Goal: Information Seeking & Learning: Learn about a topic

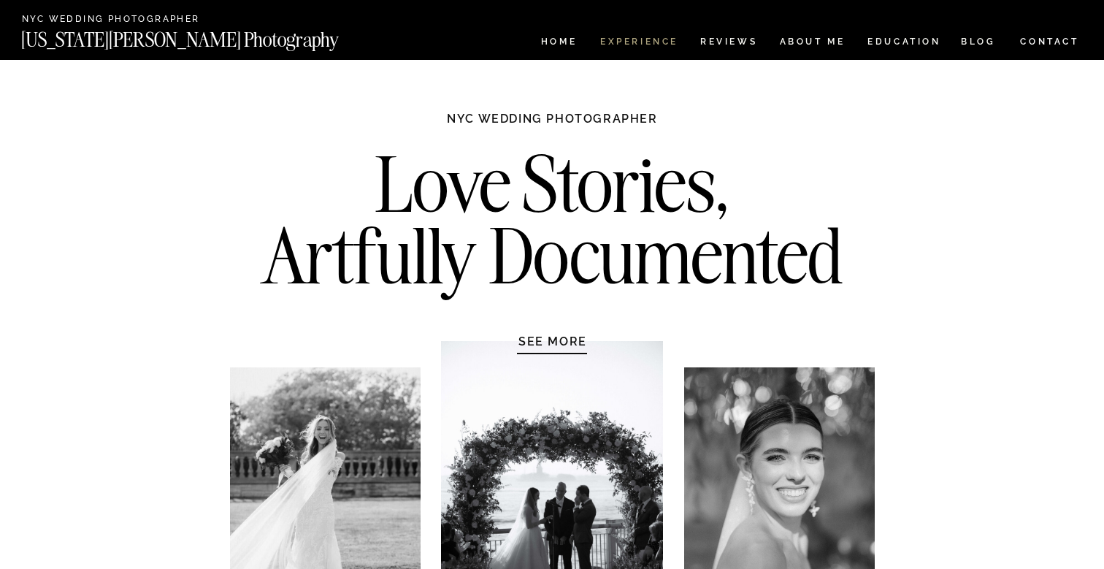
click at [658, 41] on nav "Experience" at bounding box center [638, 43] width 77 height 12
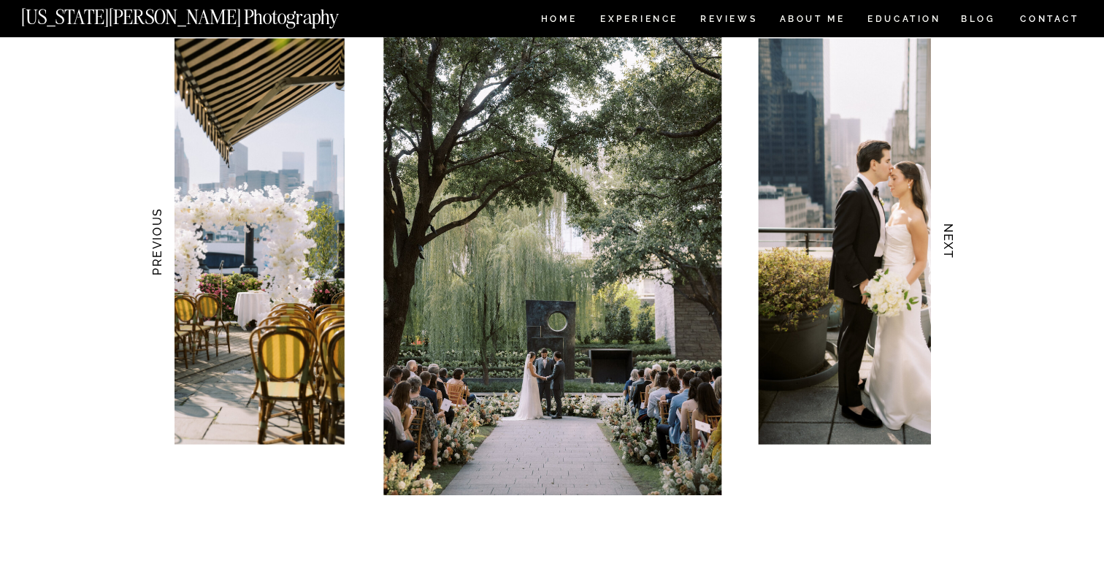
scroll to position [1460, 0]
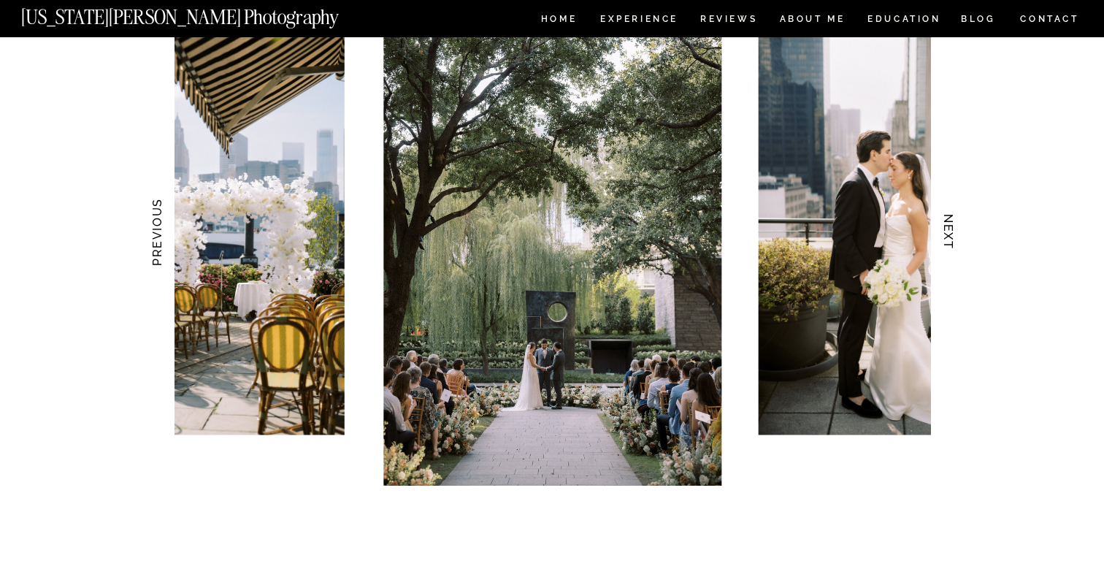
click at [948, 235] on h3 "NEXT" at bounding box center [948, 232] width 15 height 92
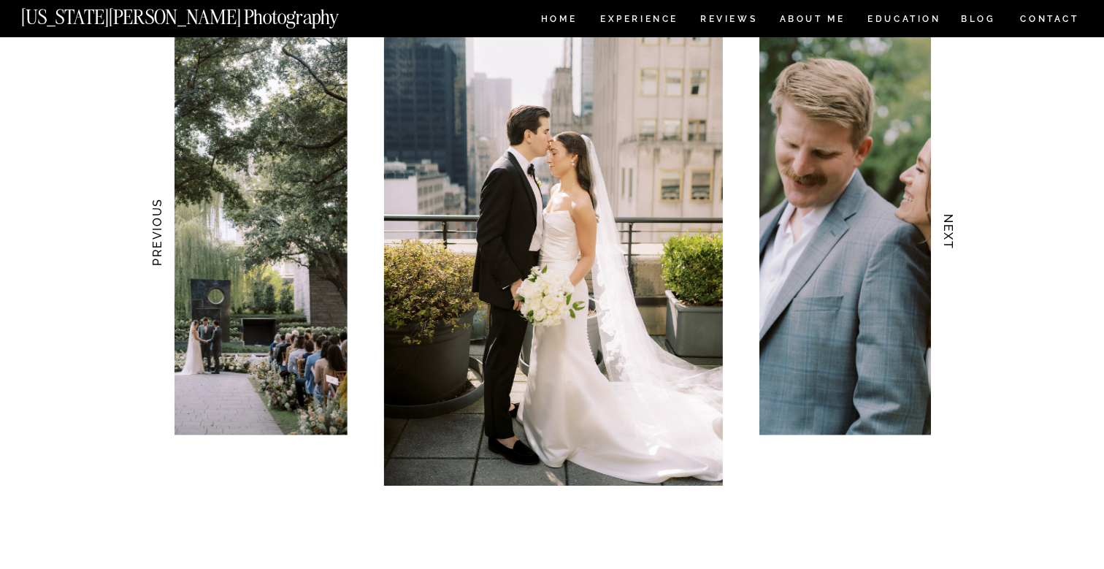
click at [948, 235] on h3 "NEXT" at bounding box center [948, 232] width 15 height 92
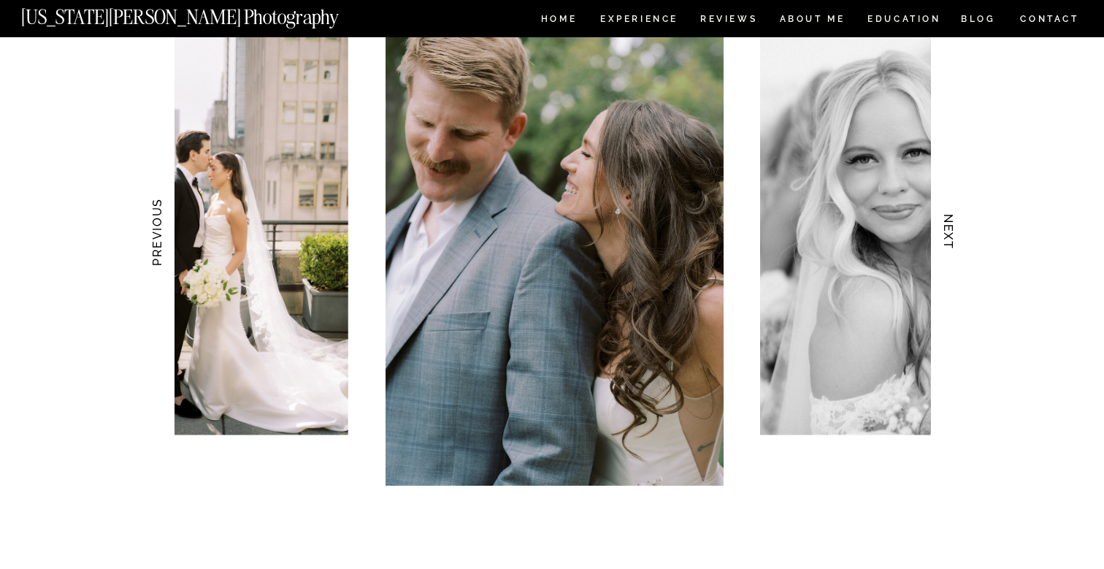
click at [948, 235] on h3 "NEXT" at bounding box center [948, 232] width 15 height 92
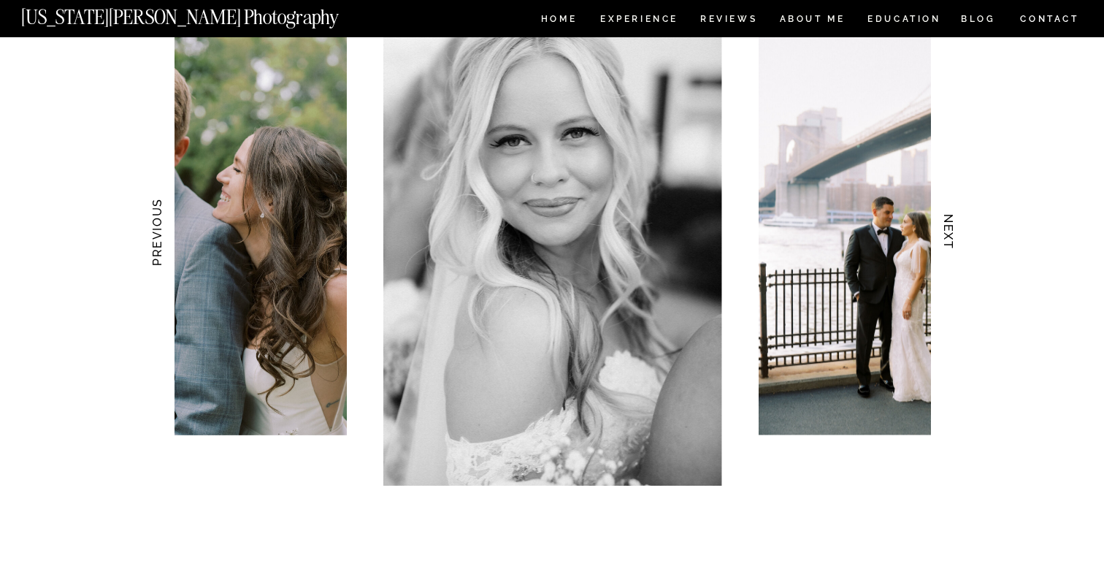
click at [948, 235] on h3 "NEXT" at bounding box center [948, 232] width 15 height 92
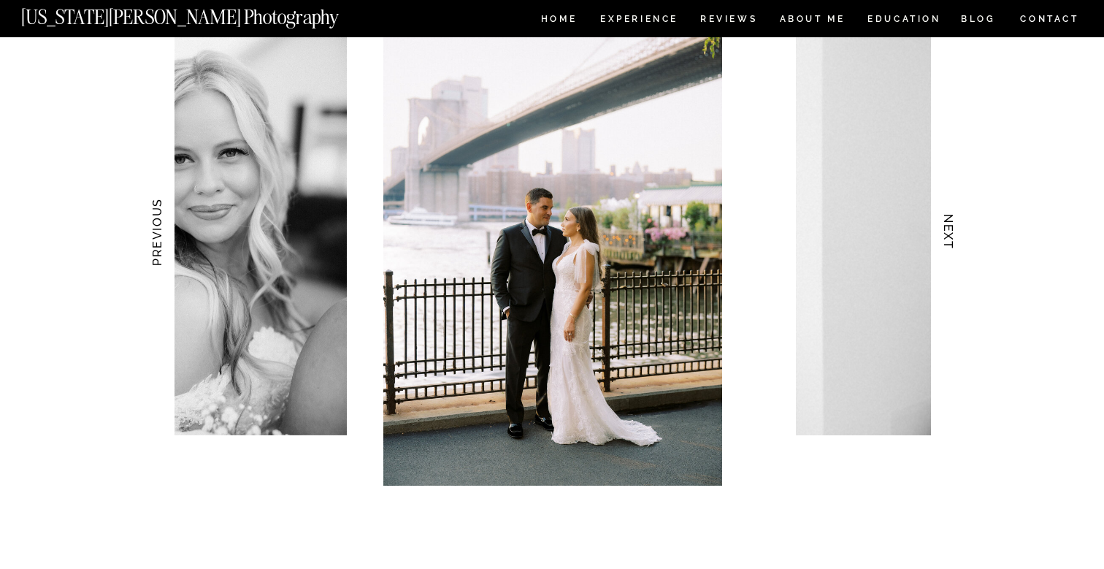
click at [948, 235] on h3 "NEXT" at bounding box center [948, 232] width 15 height 92
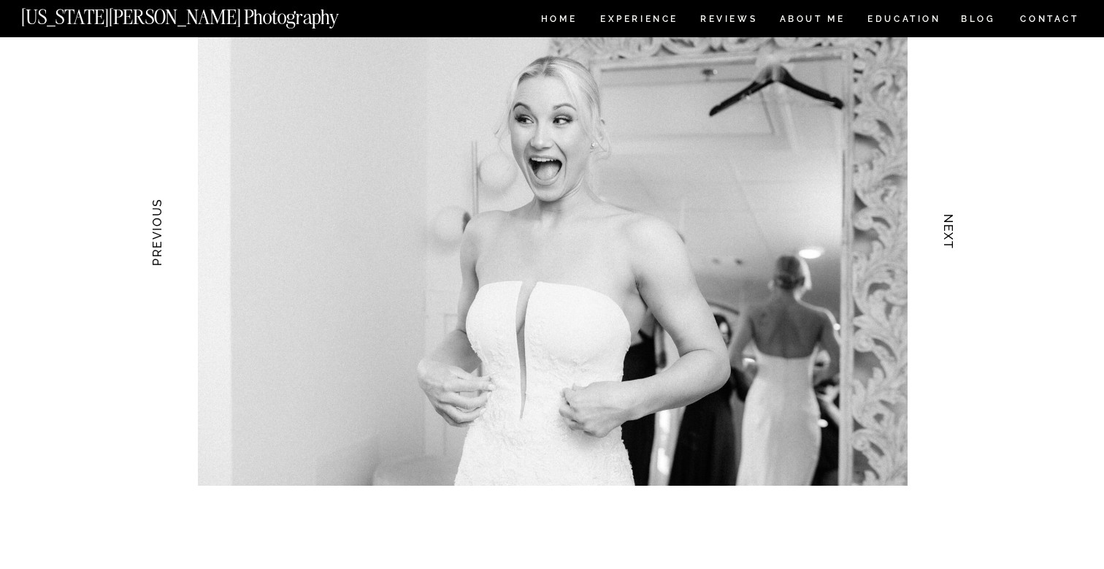
click at [948, 235] on h3 "NEXT" at bounding box center [948, 232] width 15 height 92
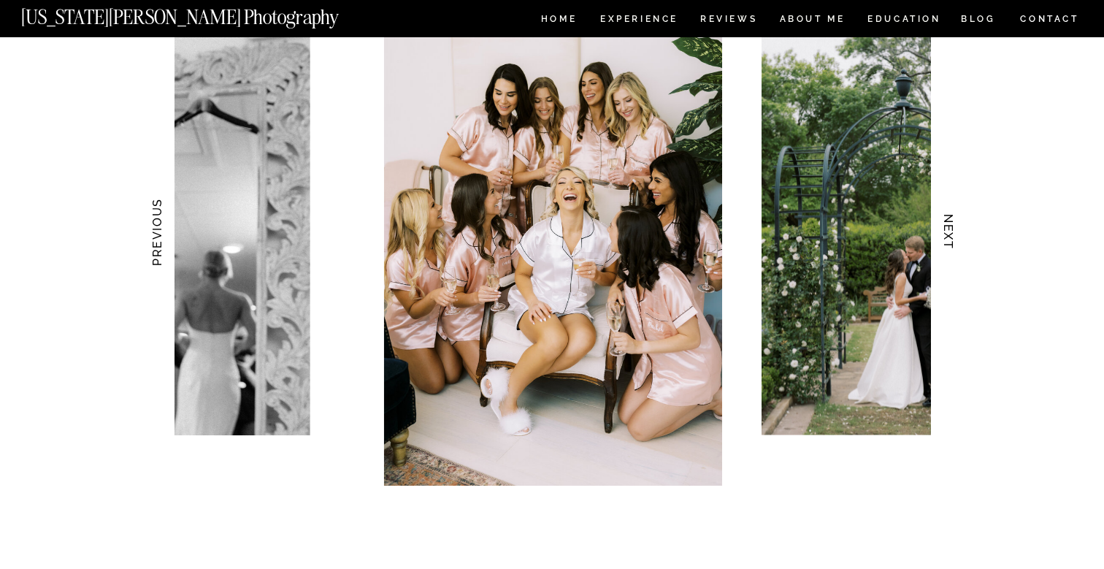
click at [948, 235] on h3 "NEXT" at bounding box center [948, 232] width 15 height 92
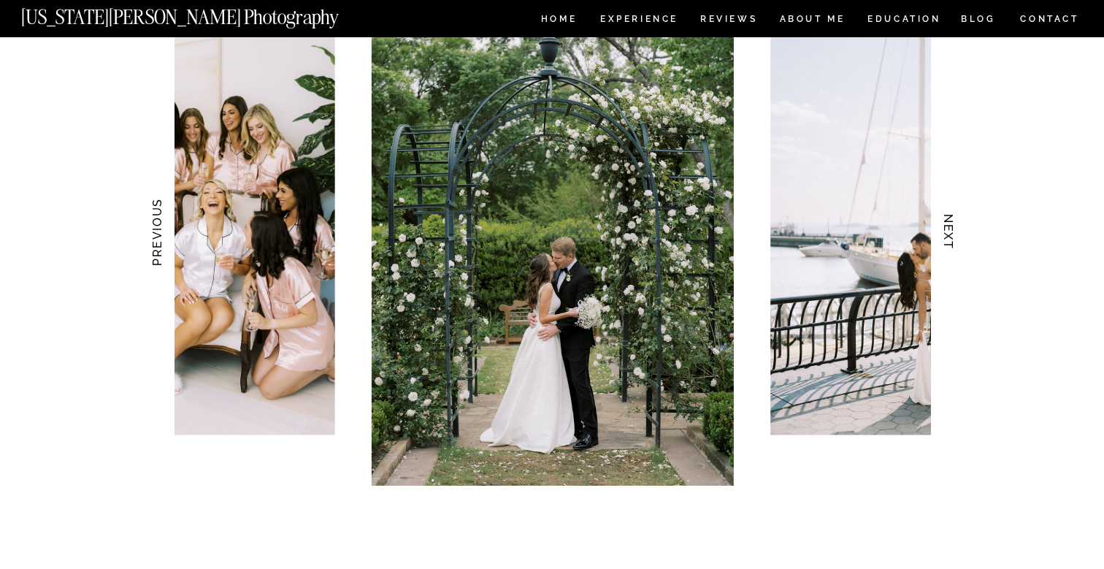
click at [948, 235] on h3 "NEXT" at bounding box center [948, 232] width 15 height 92
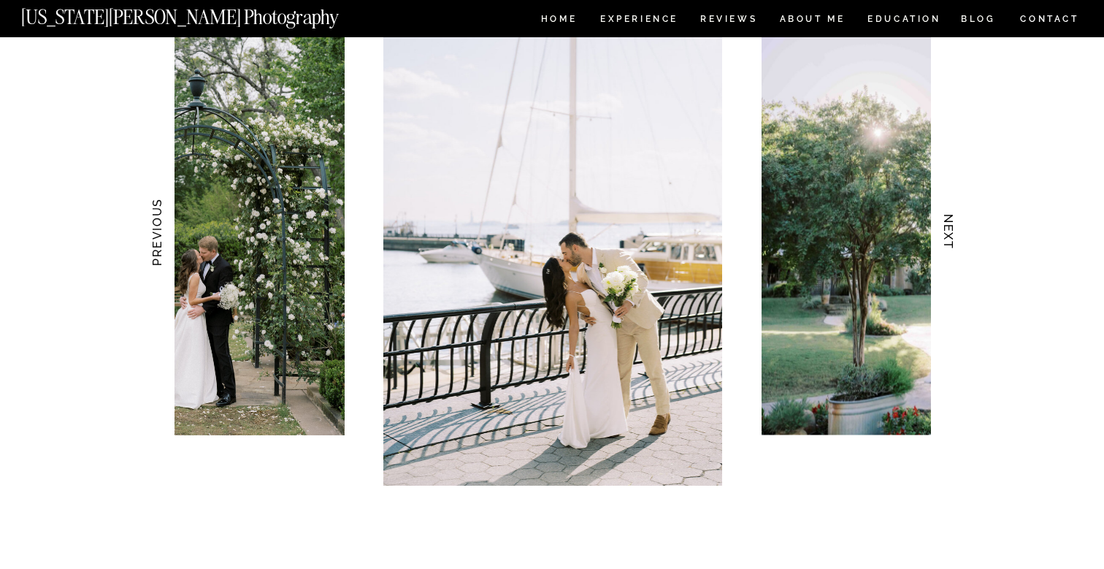
click at [948, 235] on h3 "NEXT" at bounding box center [948, 232] width 15 height 92
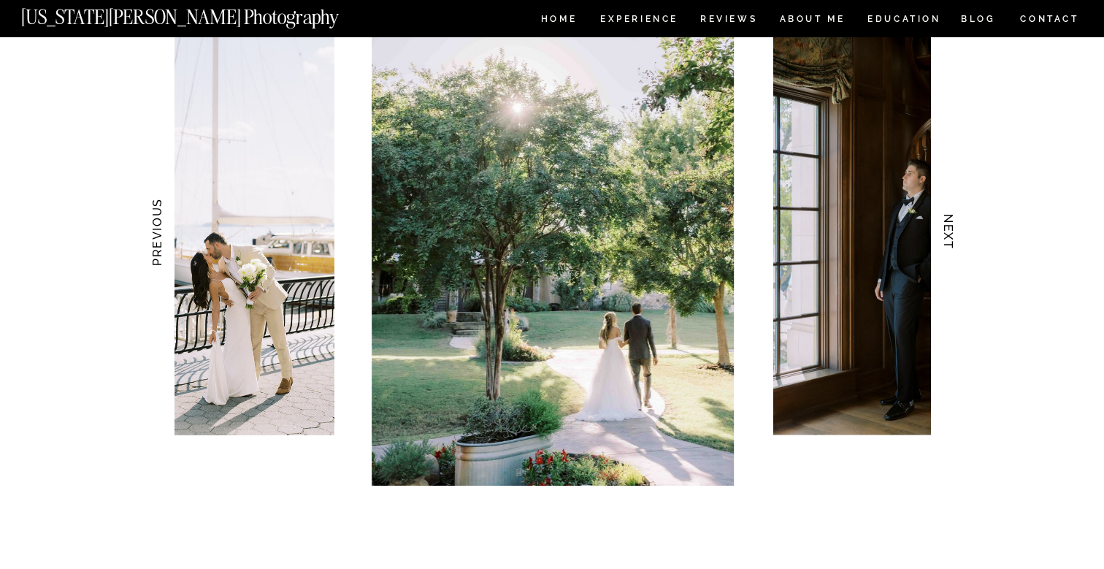
click at [948, 235] on h3 "NEXT" at bounding box center [948, 232] width 15 height 92
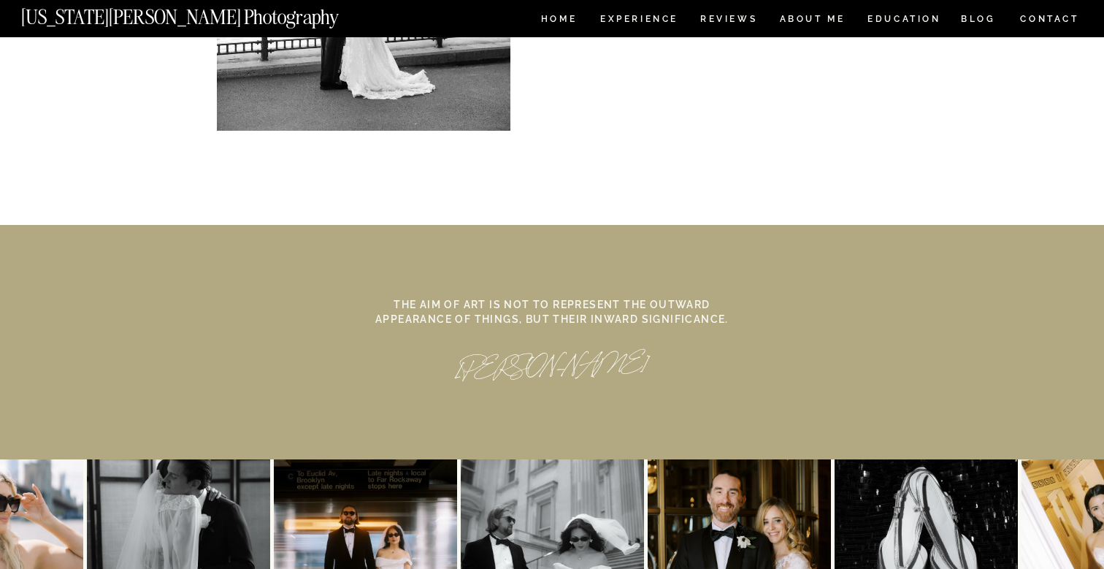
scroll to position [6832, 0]
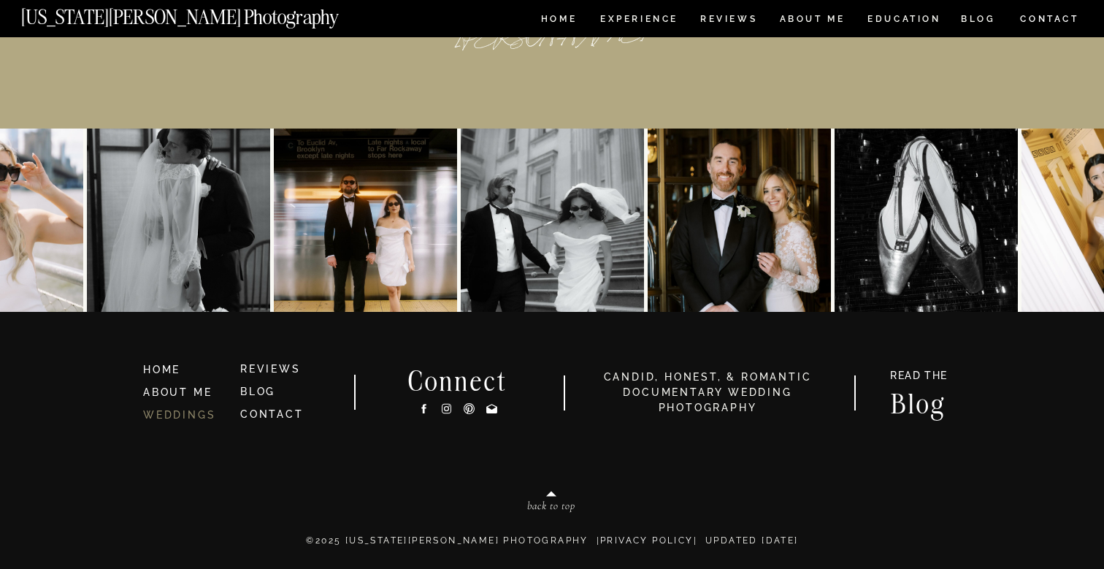
click at [179, 417] on link "WEDDINGS" at bounding box center [179, 415] width 72 height 12
